Goal: Transaction & Acquisition: Purchase product/service

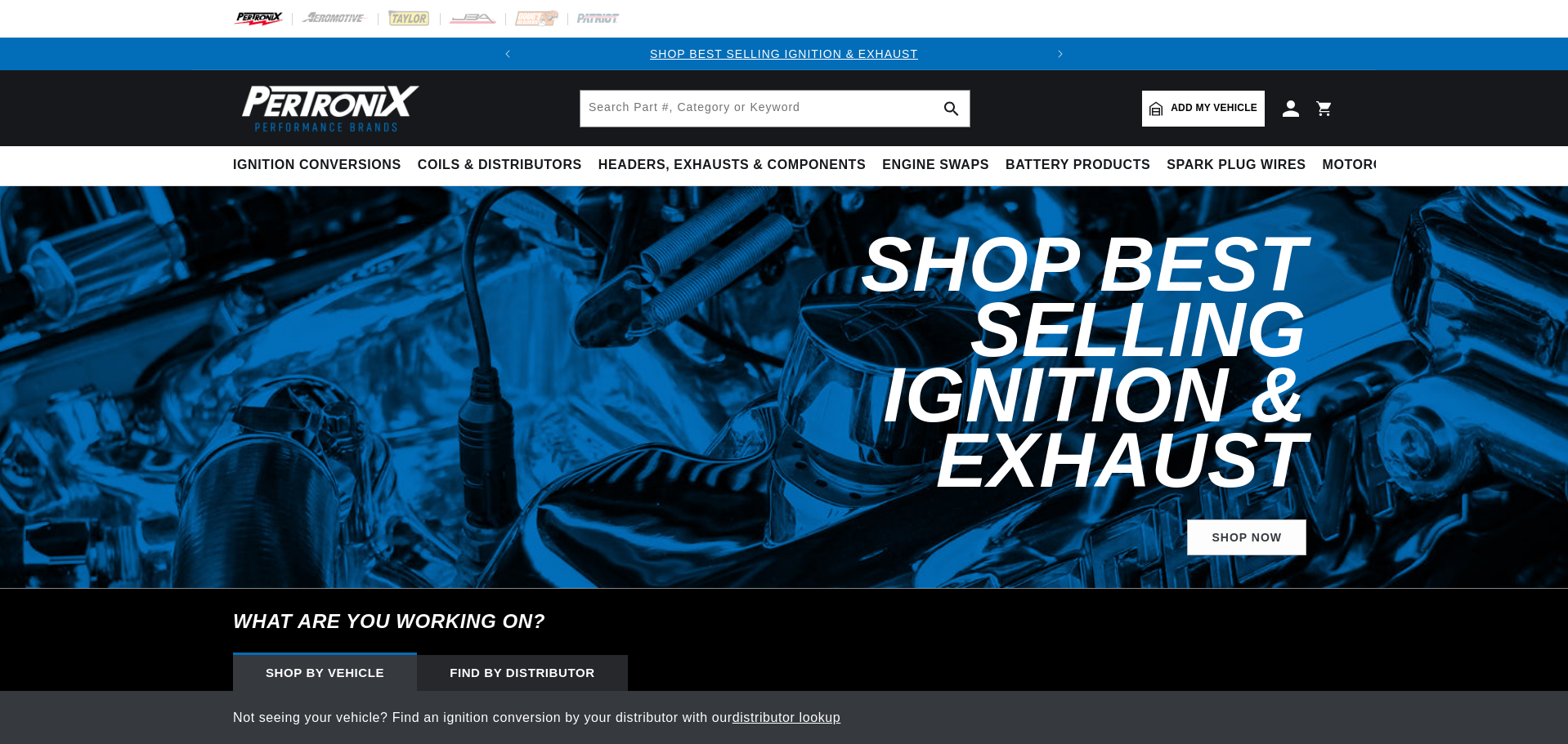
scroll to position [245, 0]
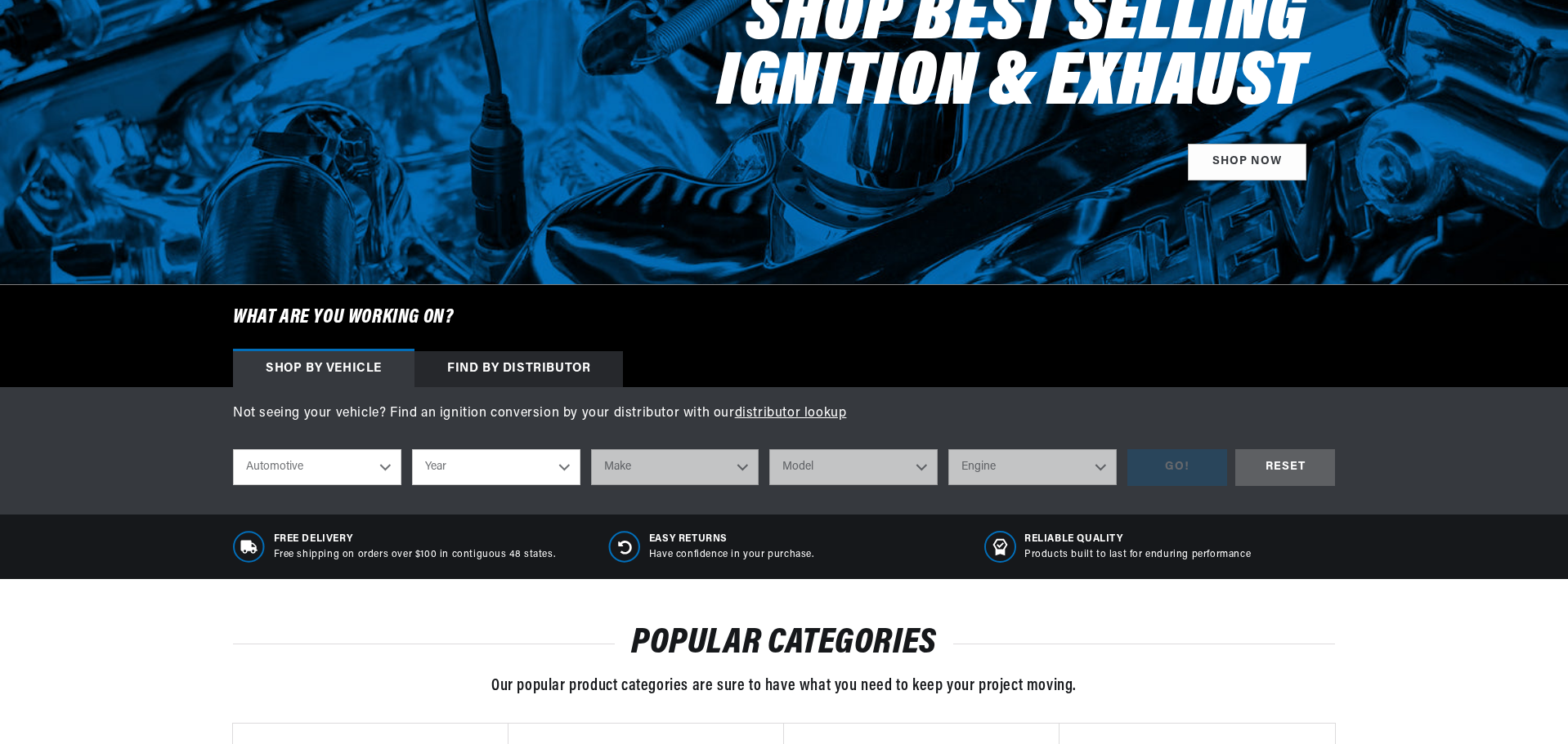
click at [478, 462] on select "Year 2024 2023 2022 2021 2020 2019 2018 2017 2016 2015 2014 2013 2012 2011 2010…" at bounding box center [496, 467] width 168 height 36
select select "1995"
click at [412, 449] on select "Year 2024 2023 2022 2021 2020 2019 2018 2017 2016 2015 2014 2013 2012 2011 2010…" at bounding box center [496, 467] width 168 height 36
select select "1995"
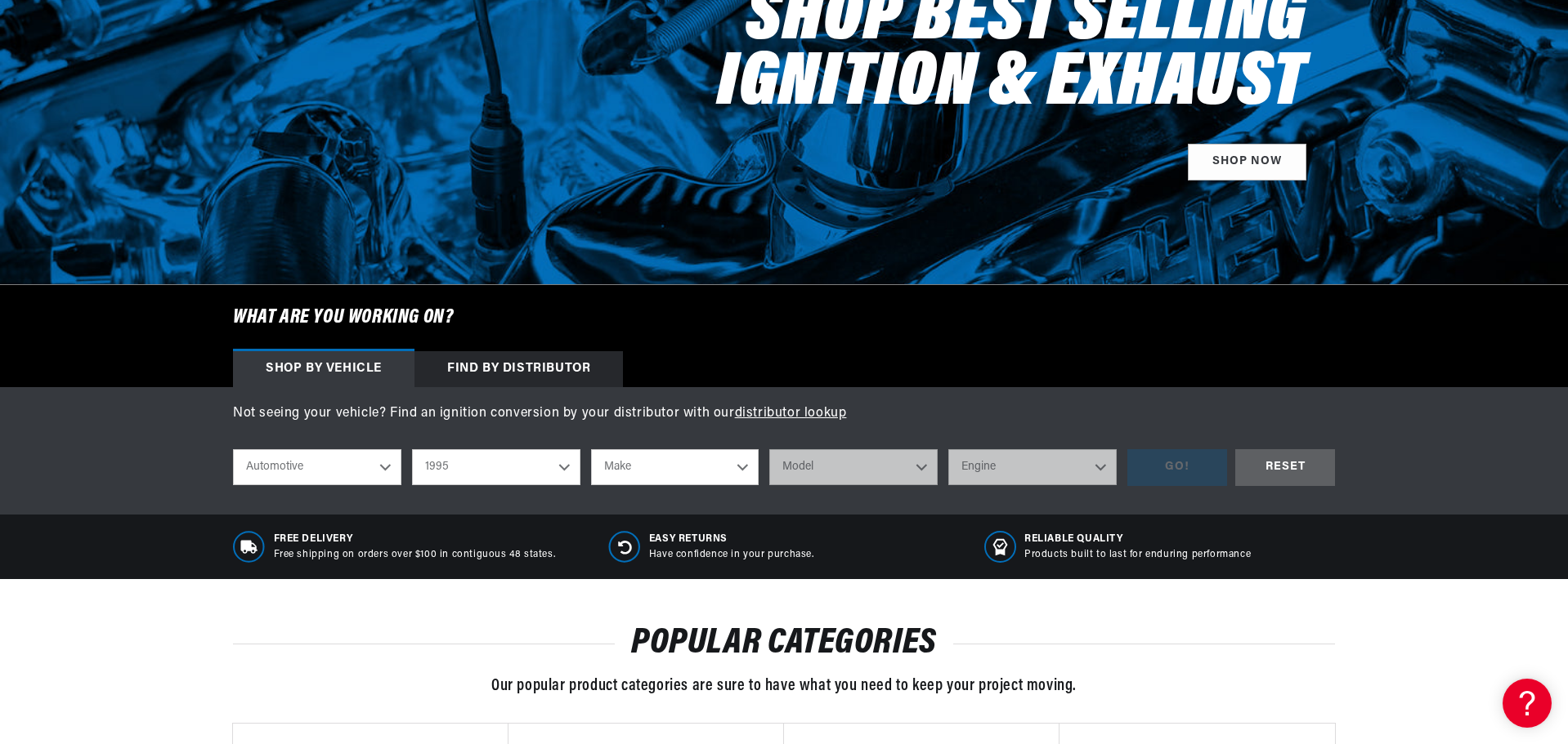
click at [698, 474] on select "Make Buick Cadillac Chevrolet Chrysler Dodge Ford GMC Hyundai Jeep Lincoln Mazd…" at bounding box center [675, 467] width 168 height 36
select select "Ford"
click at [591, 449] on select "Make Buick Cadillac Chevrolet Chrysler Dodge Ford GMC Hyundai Jeep Lincoln Mazd…" at bounding box center [675, 467] width 168 height 36
select select "Ford"
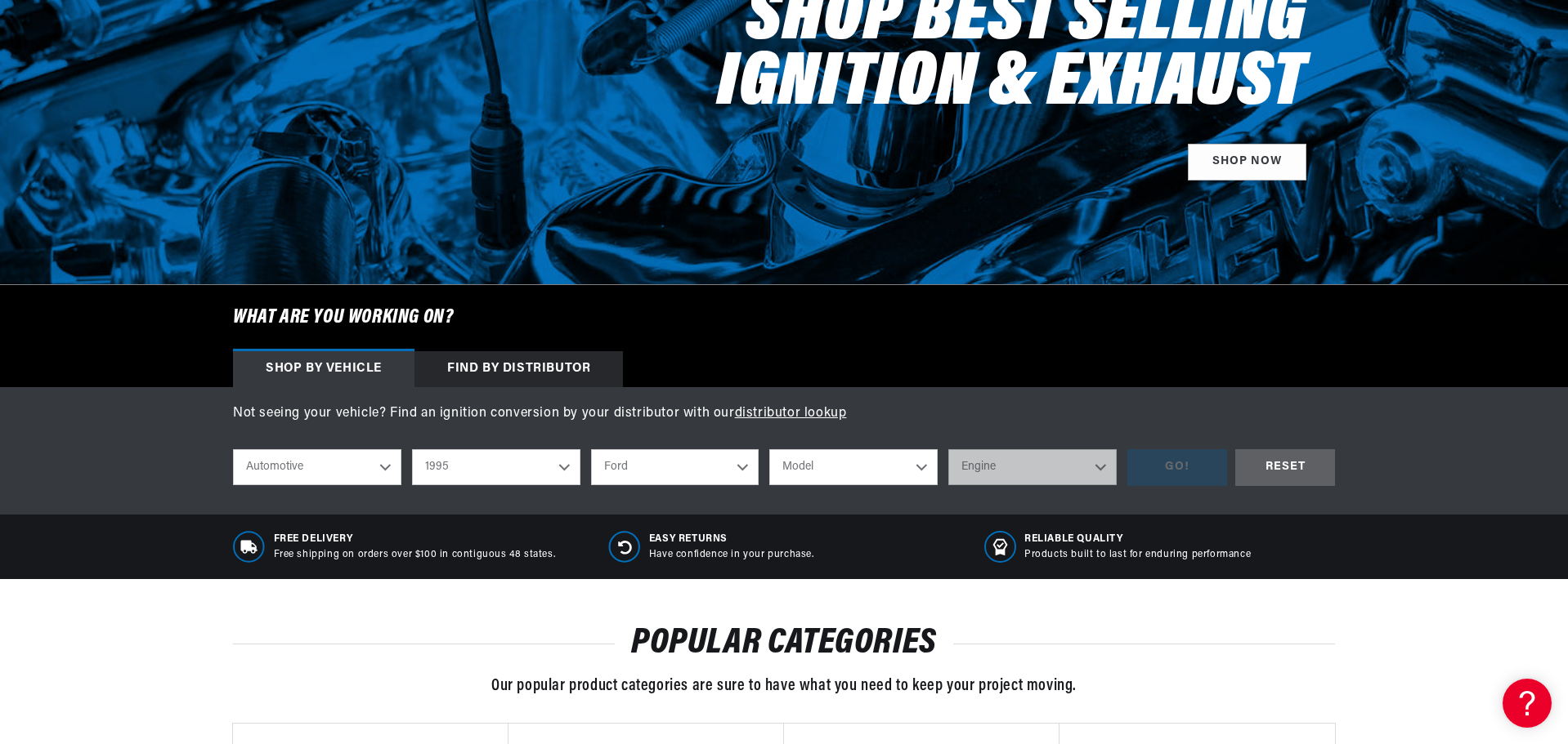
click at [811, 467] on select "Model Aerostar Bronco Crown Victoria E-150 Econoline E-150 Econoline Club Wagon…" at bounding box center [853, 467] width 168 height 36
select select "F-350"
click at [769, 449] on select "Model Aerostar Bronco Crown Victoria E-150 Econoline E-150 Econoline Club Wagon…" at bounding box center [853, 467] width 168 height 36
select select "F-350"
click at [1025, 480] on select "Engine 4.9L 5.8L 7.5L" at bounding box center [1032, 467] width 168 height 36
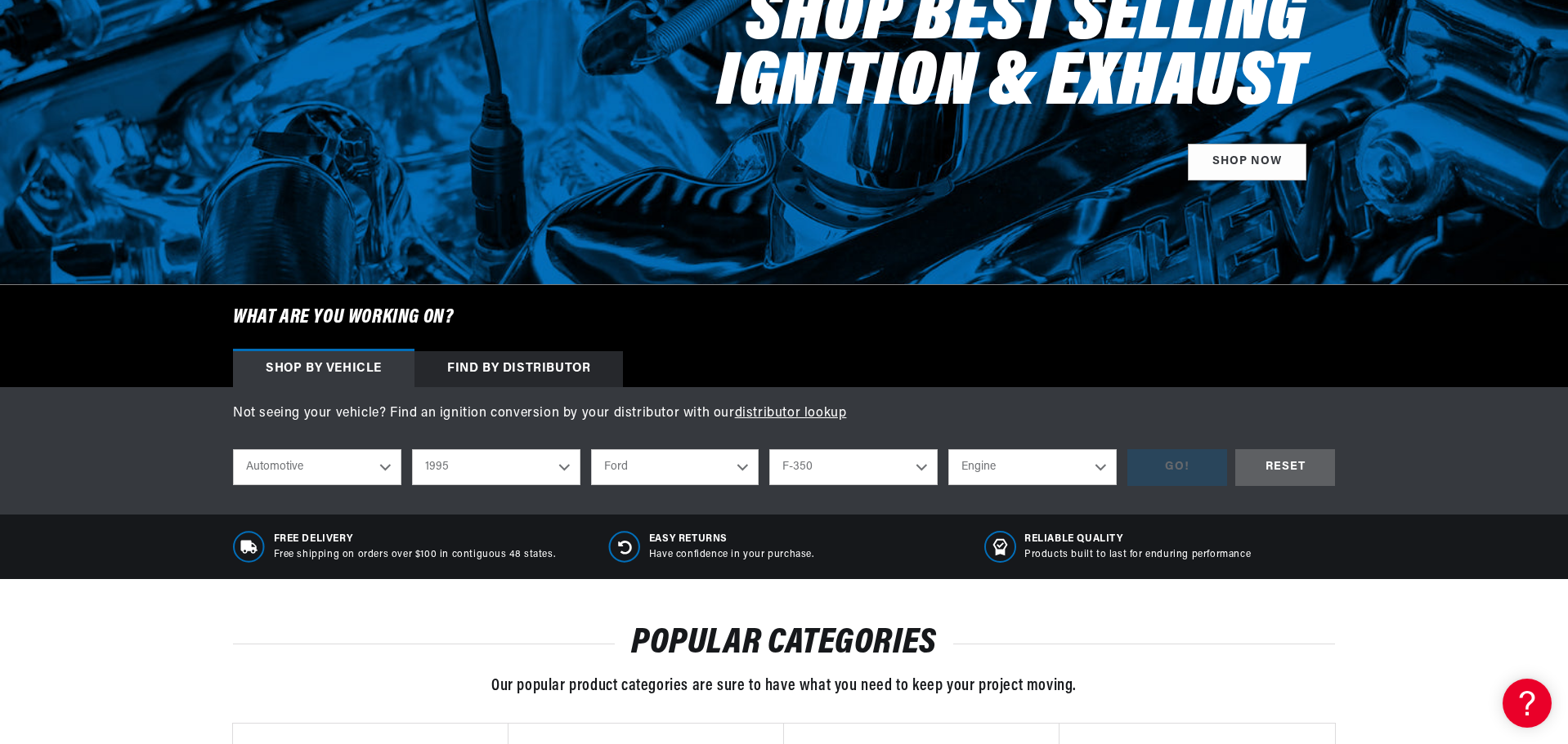
select select "7.5L"
click at [948, 449] on select "Engine 4.9L 5.8L 7.5L" at bounding box center [1032, 467] width 168 height 36
select select "7.5L"
click at [1174, 482] on div "GO!" at bounding box center [1178, 467] width 100 height 37
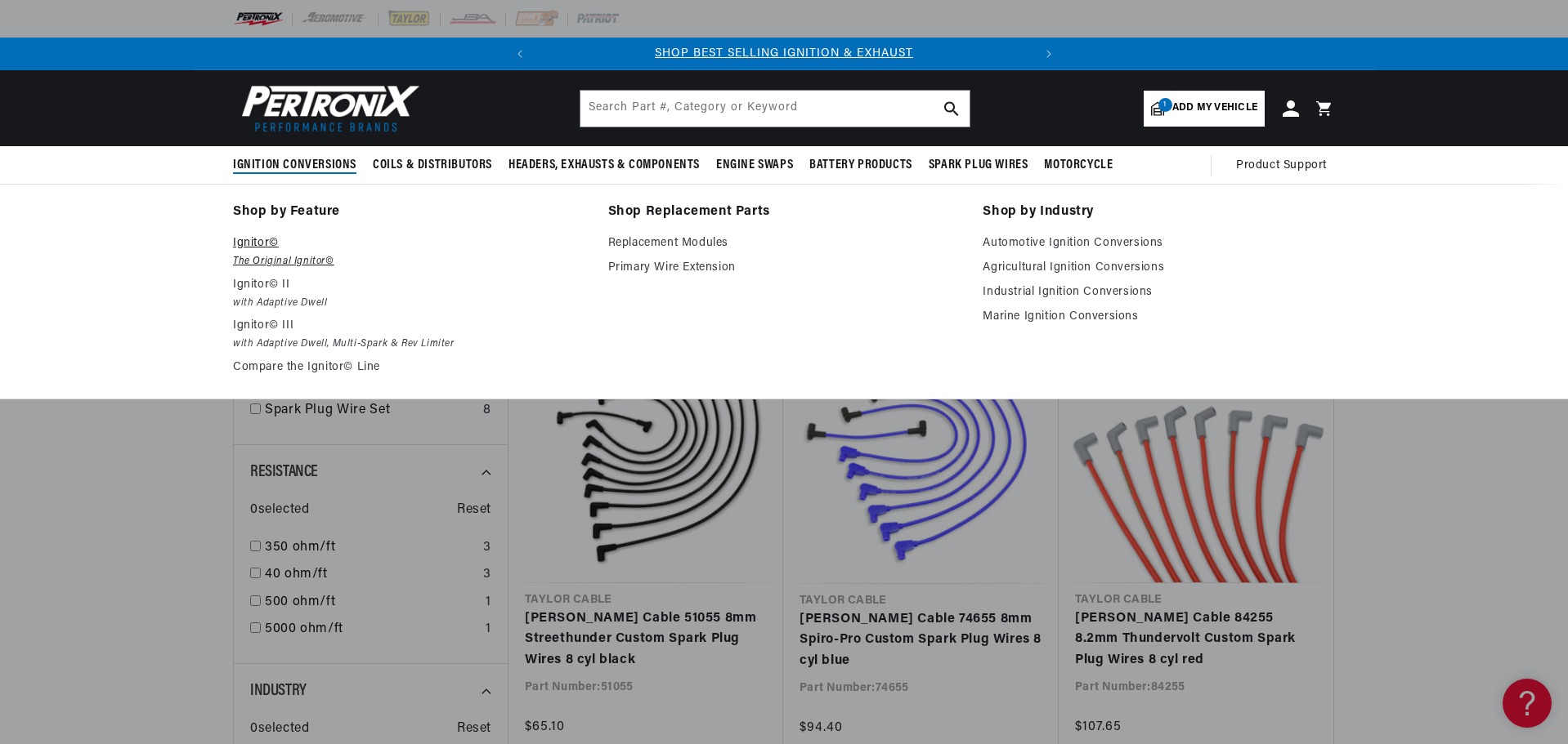
click at [247, 262] on em "The Original Ignitor©" at bounding box center [408, 261] width 352 height 17
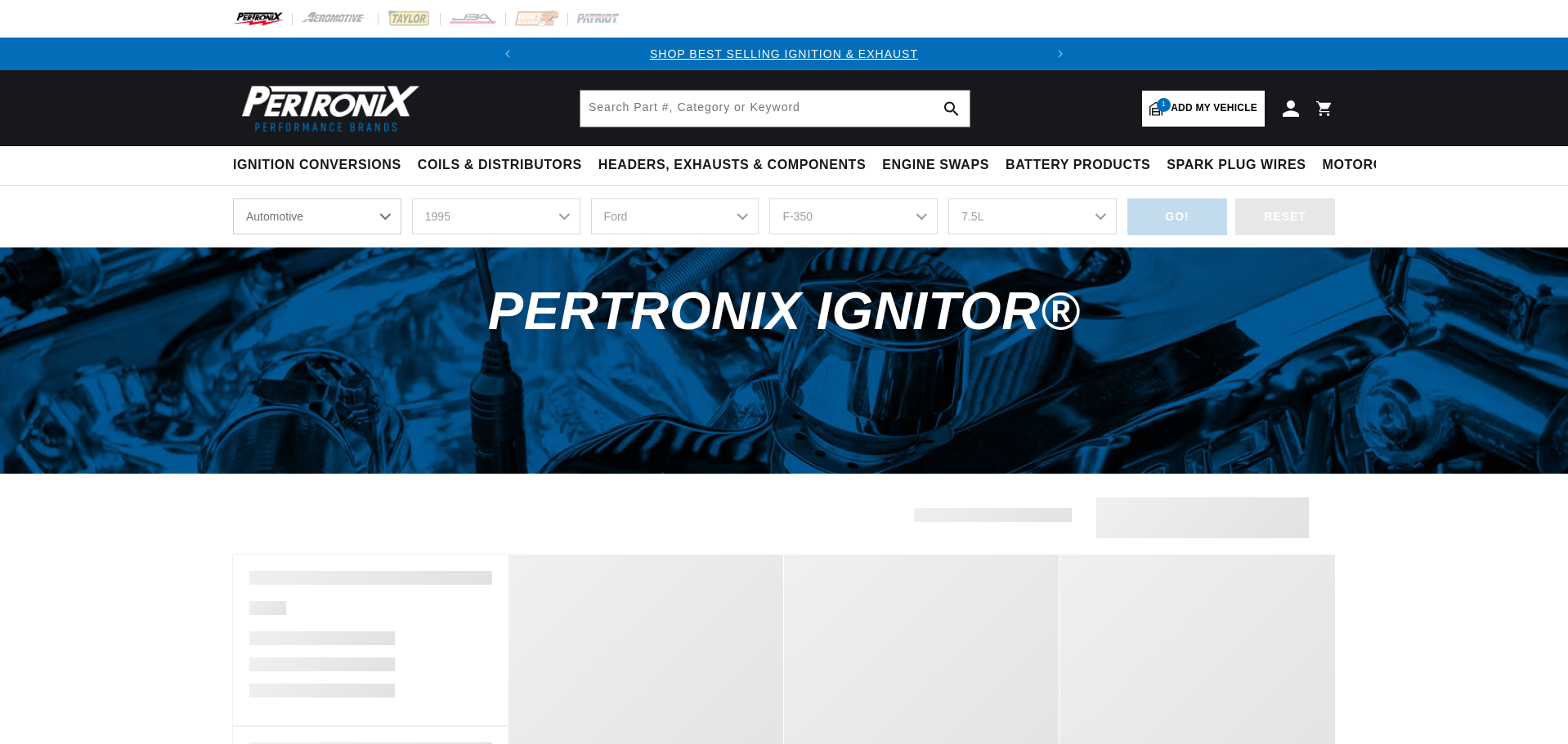
select select "1995"
select select "Ford"
select select "F-350"
select select "7.5L"
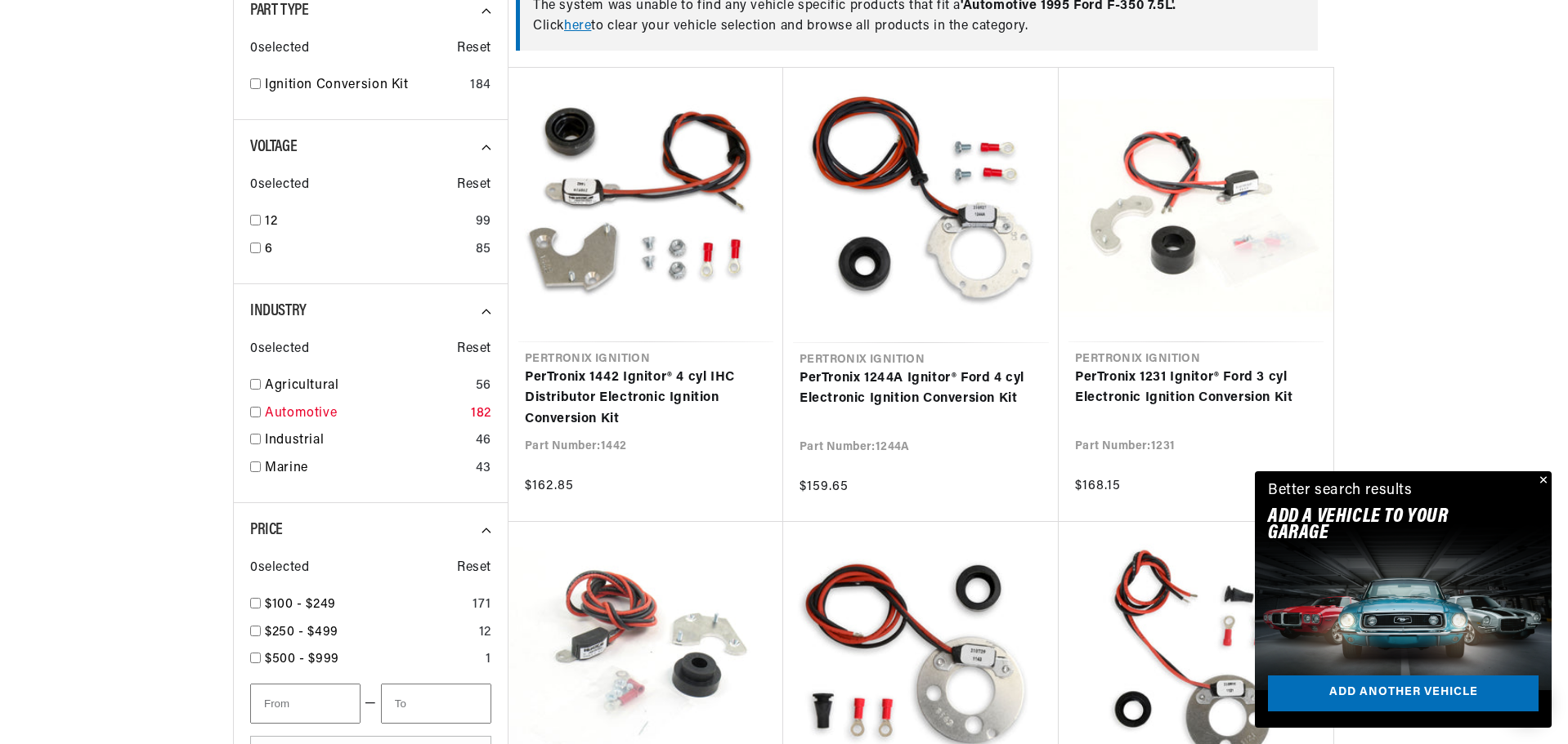
click at [303, 411] on link "Automotive" at bounding box center [365, 414] width 200 height 21
checkbox input "true"
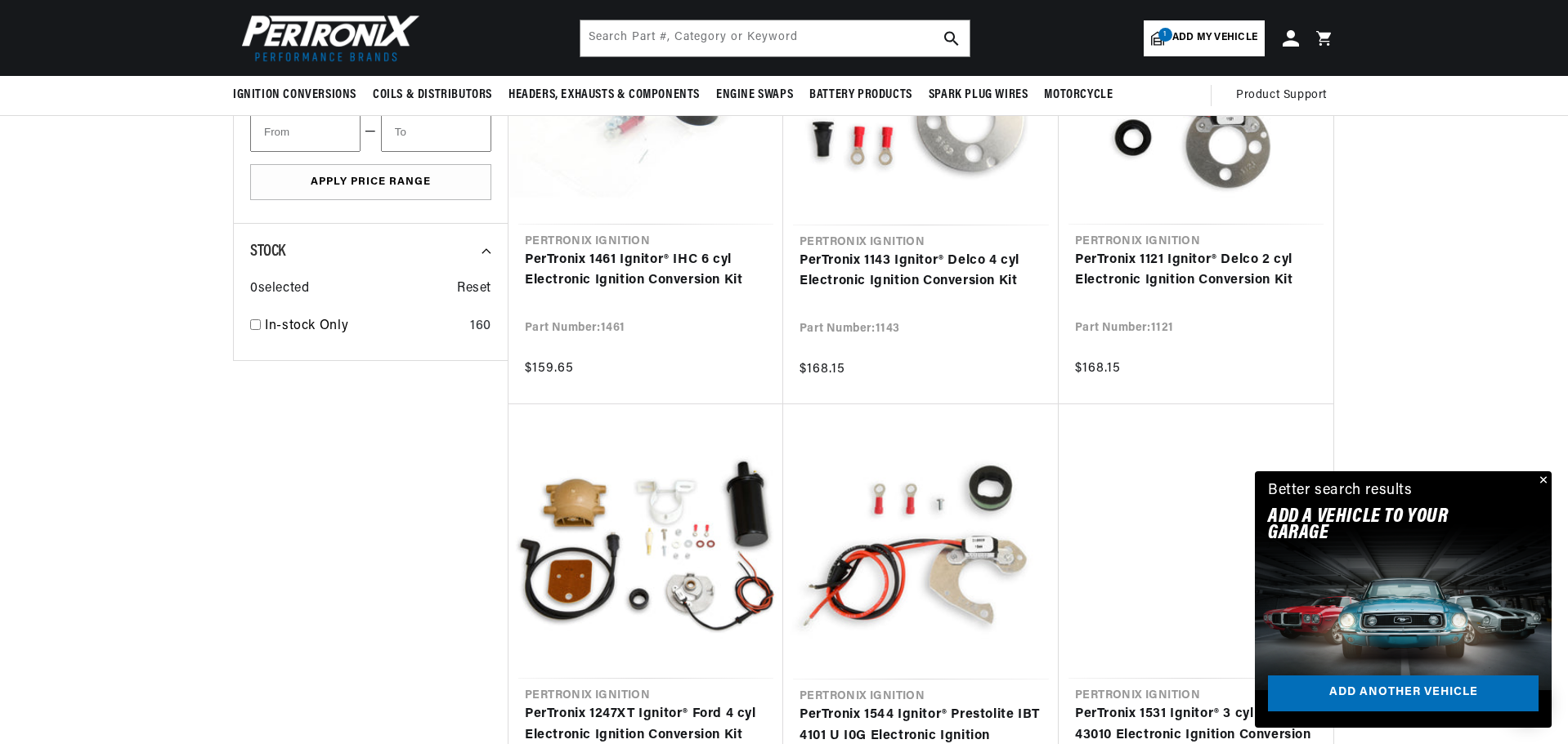
scroll to position [572, 0]
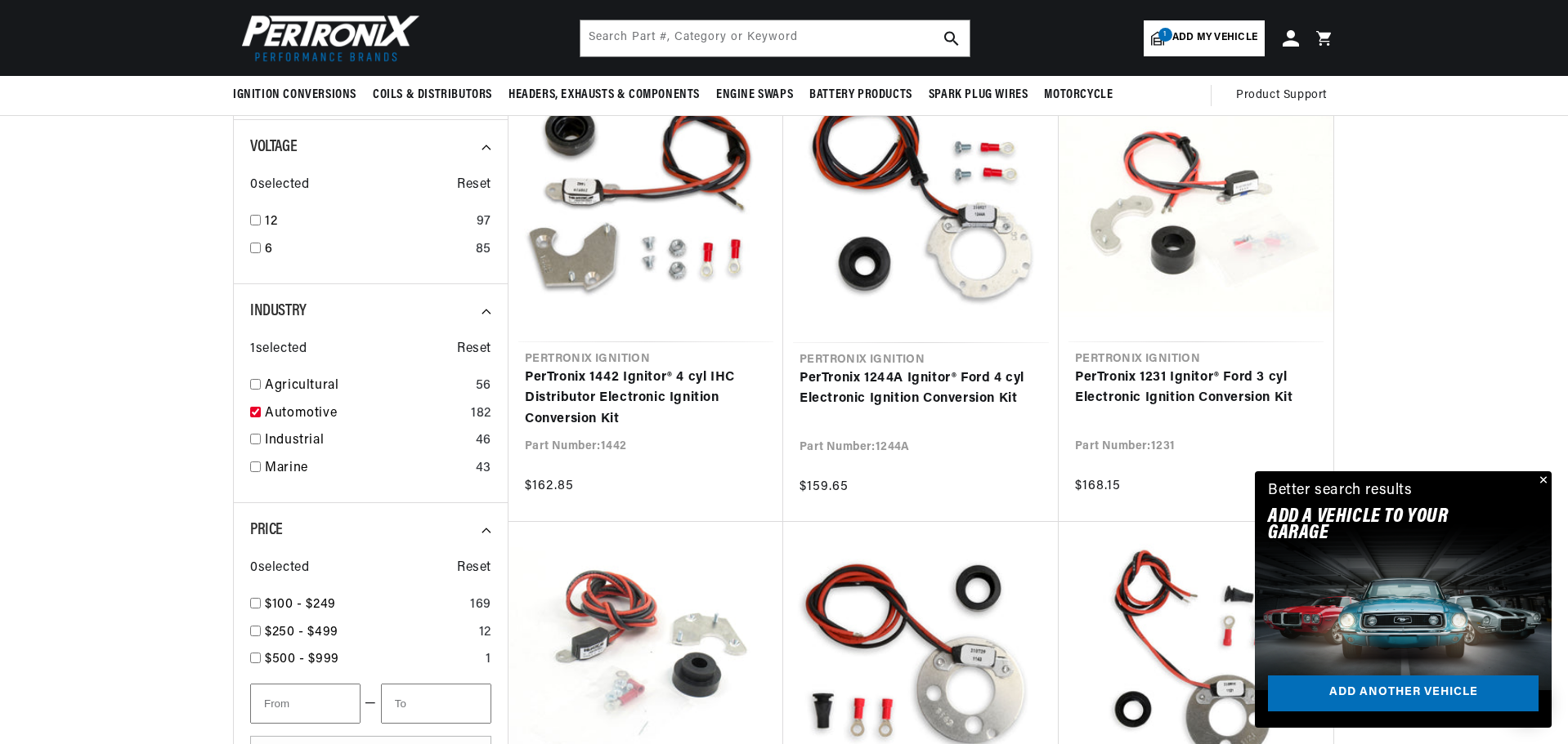
click at [1549, 478] on button "Close" at bounding box center [1542, 481] width 20 height 20
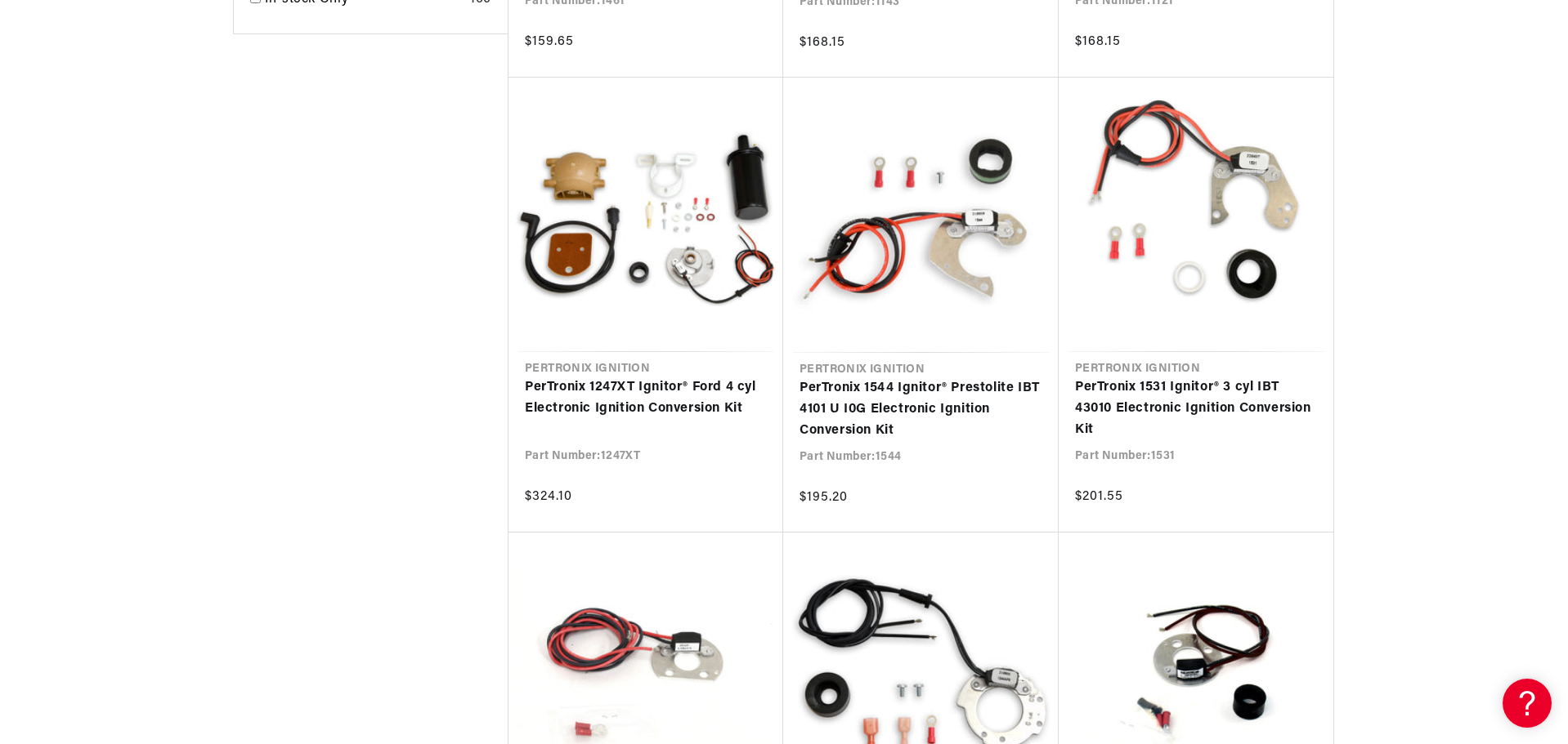
scroll to position [0, 0]
